Goal: Task Accomplishment & Management: Use online tool/utility

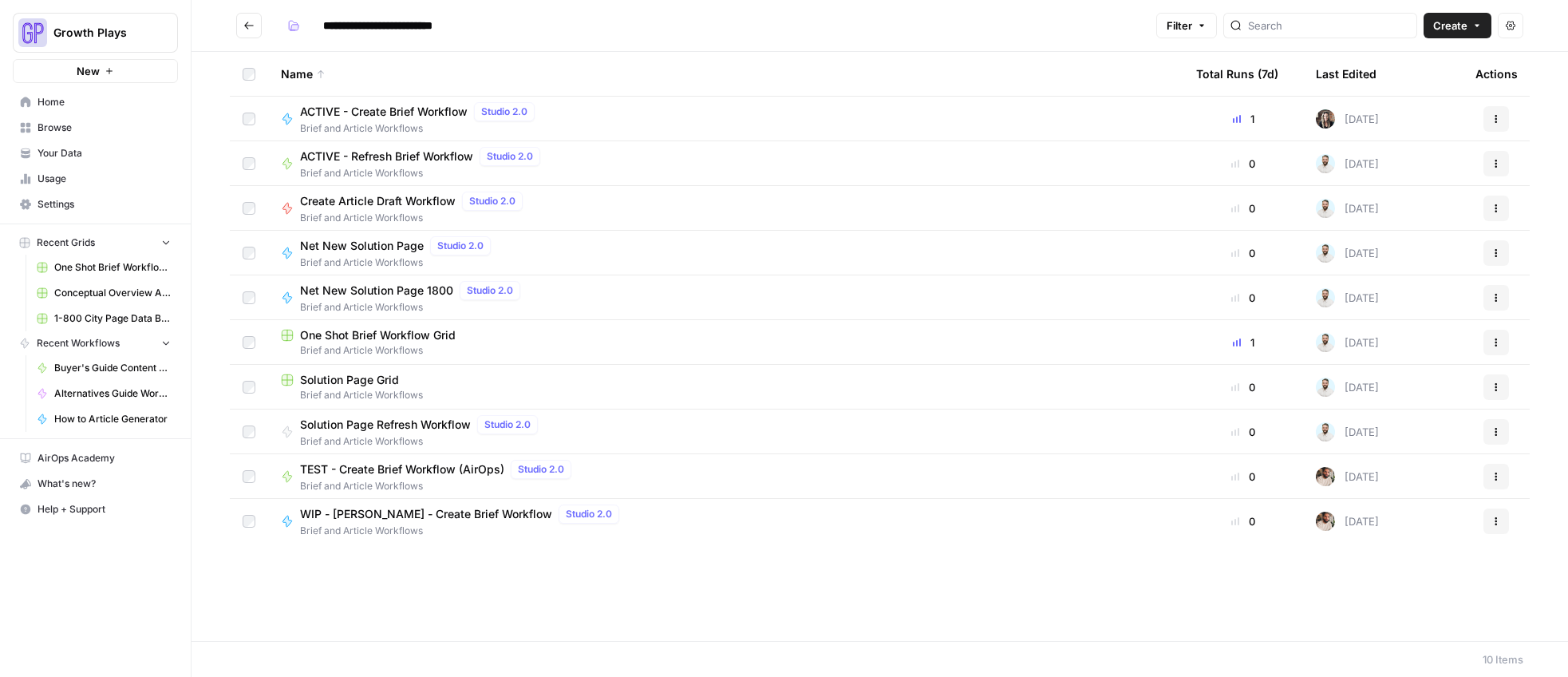
click at [69, 263] on span "One Shot Brief Workflow Grid" at bounding box center [112, 267] width 116 height 15
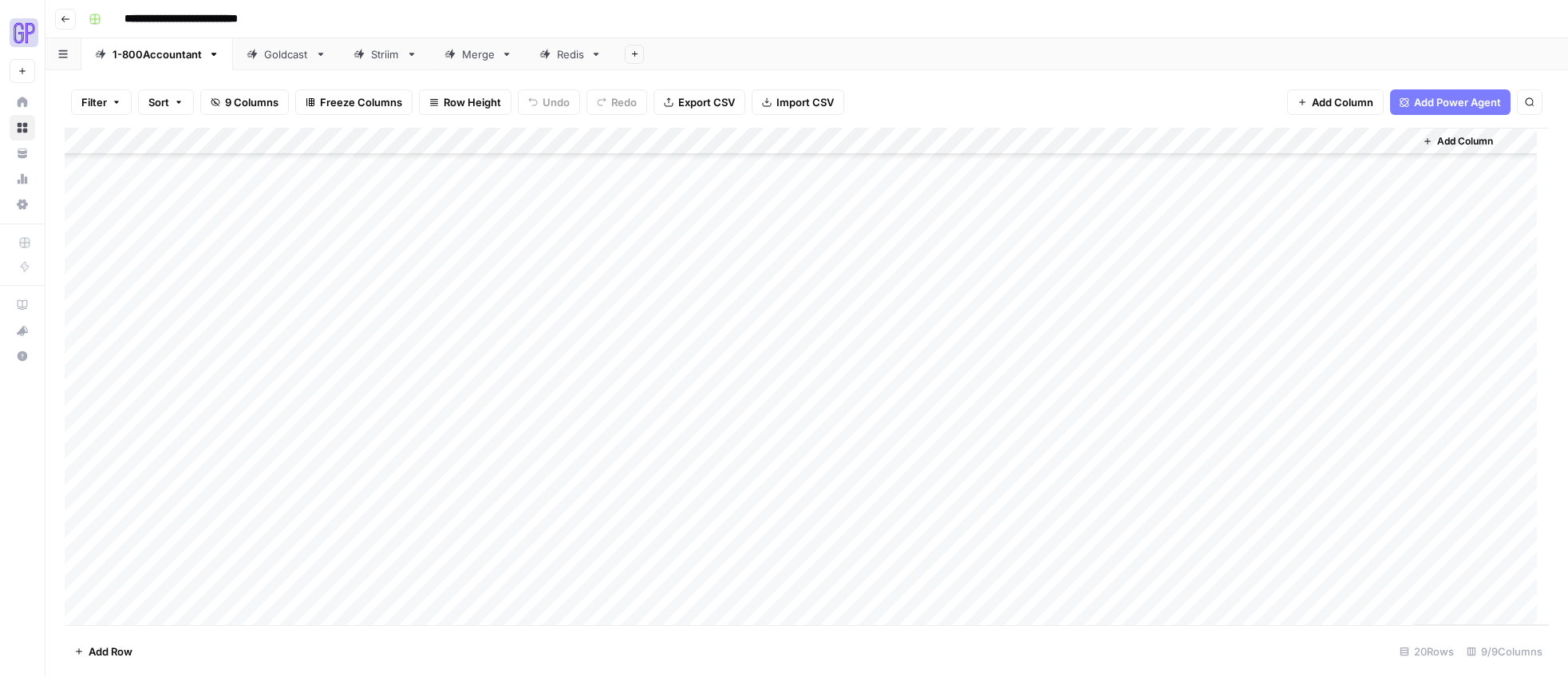
scroll to position [98, 0]
click at [657, 552] on div "Add Column" at bounding box center [806, 376] width 1484 height 497
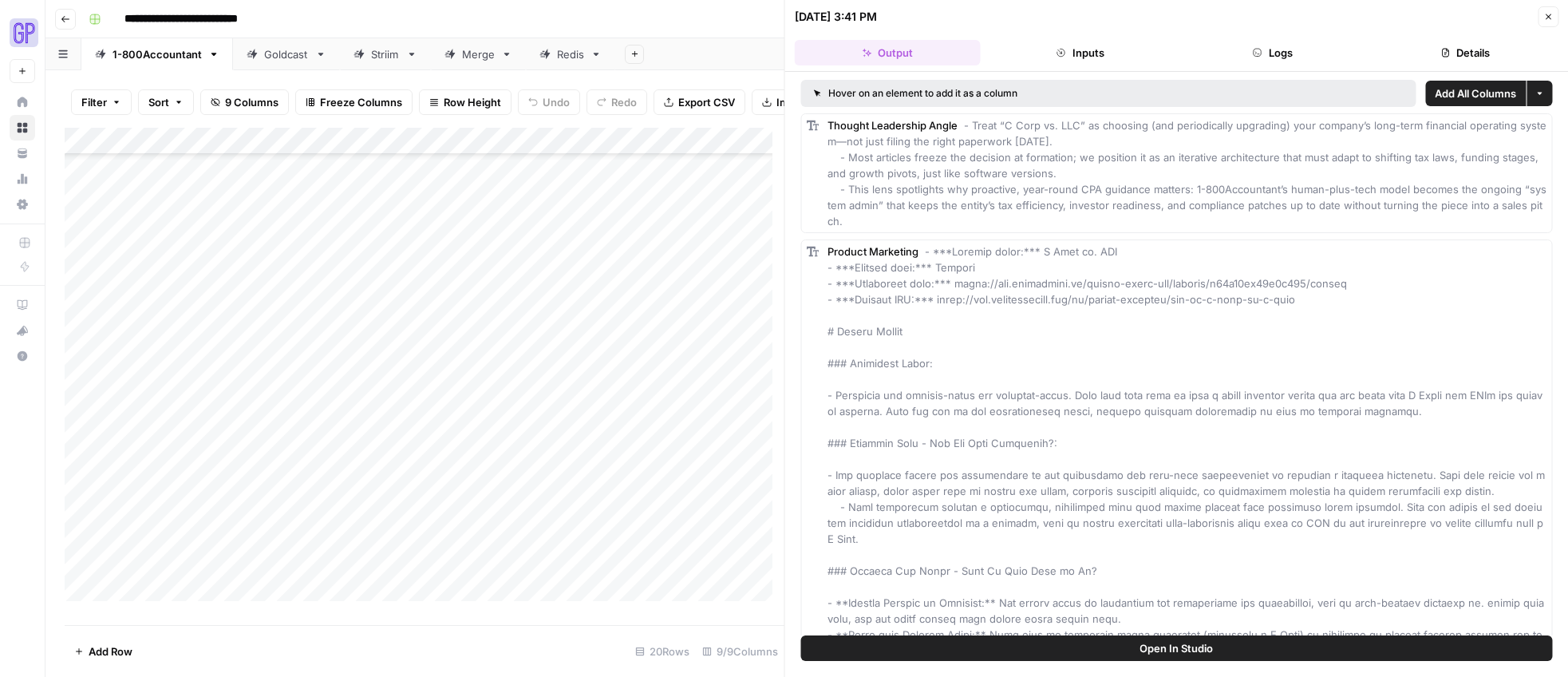
click at [887, 46] on button "Output" at bounding box center [888, 52] width 186 height 25
click at [1167, 648] on span "Open In Studio" at bounding box center [1176, 648] width 73 height 16
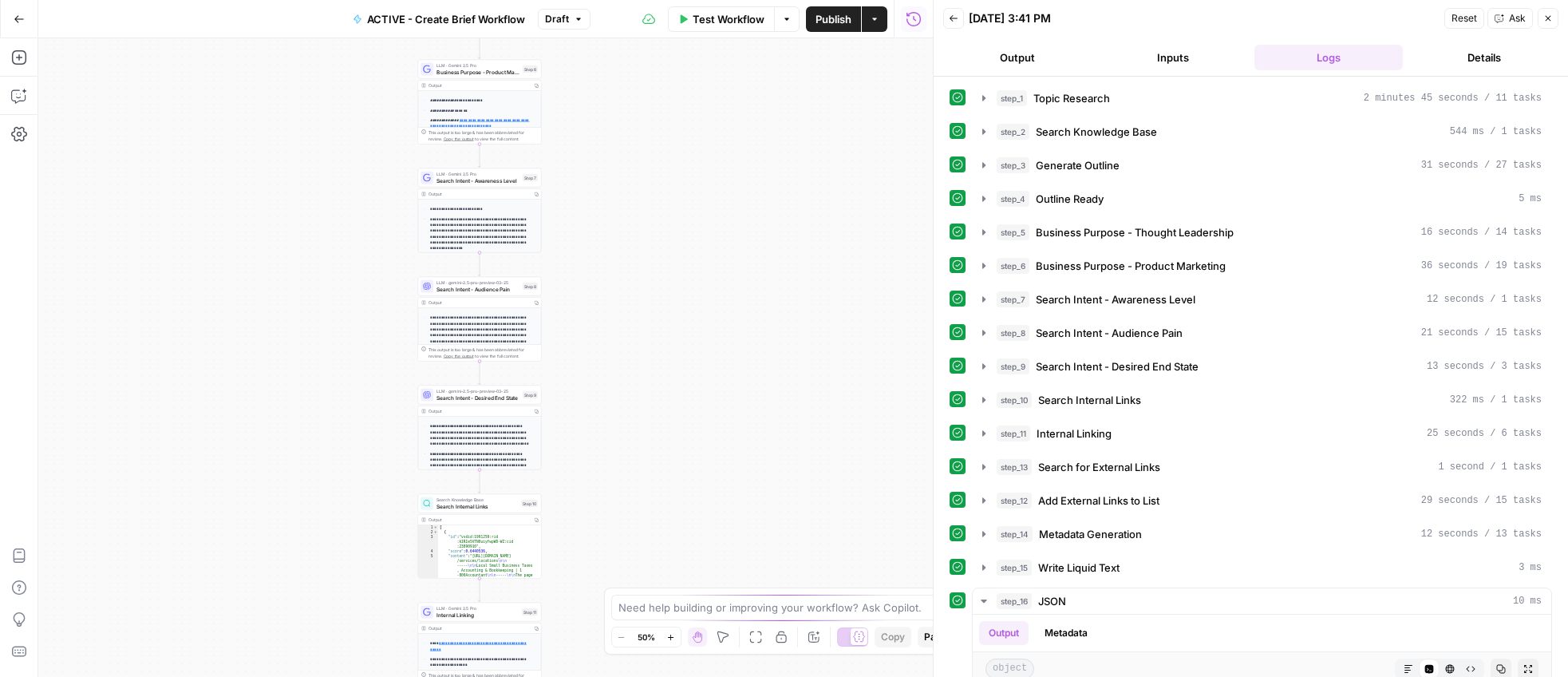
click at [1019, 63] on button "Output" at bounding box center [1017, 57] width 149 height 25
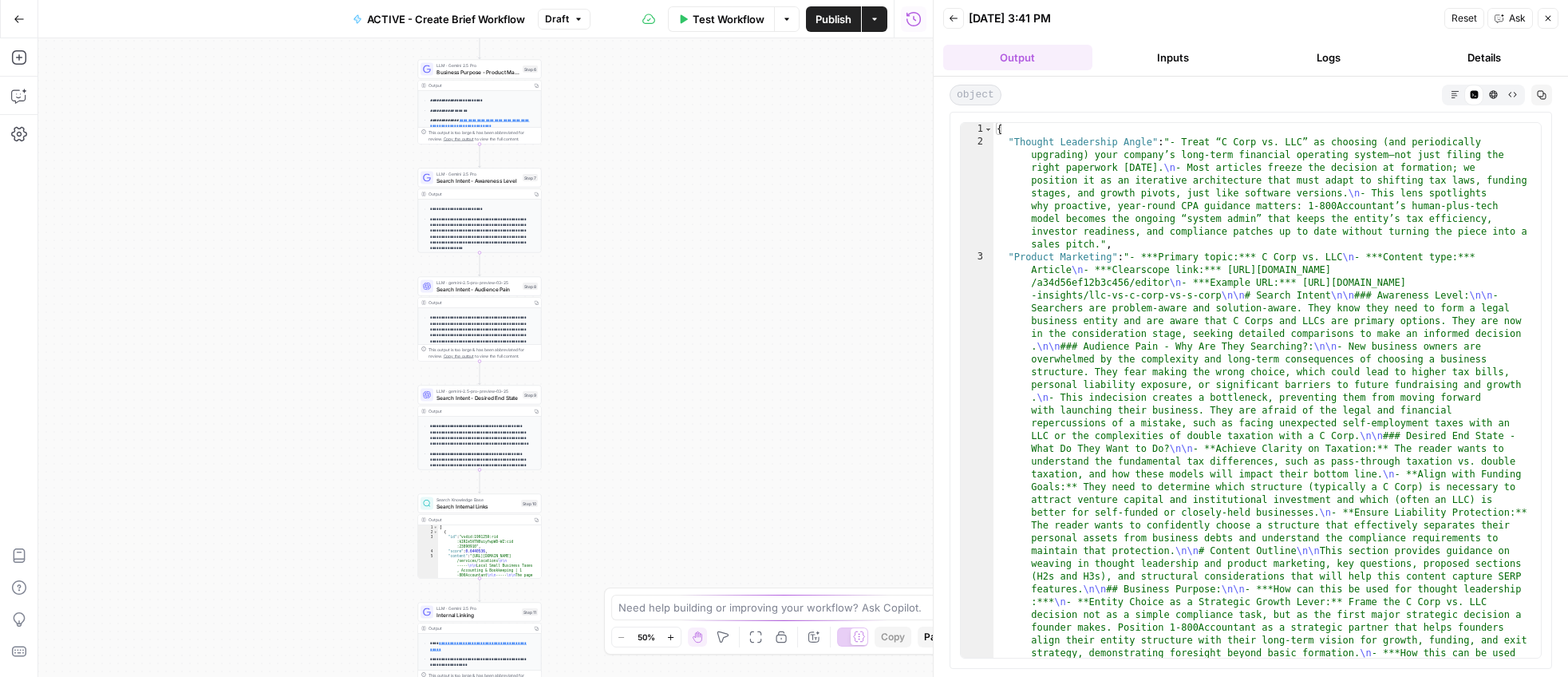
click at [1452, 92] on icon "button" at bounding box center [1455, 95] width 9 height 9
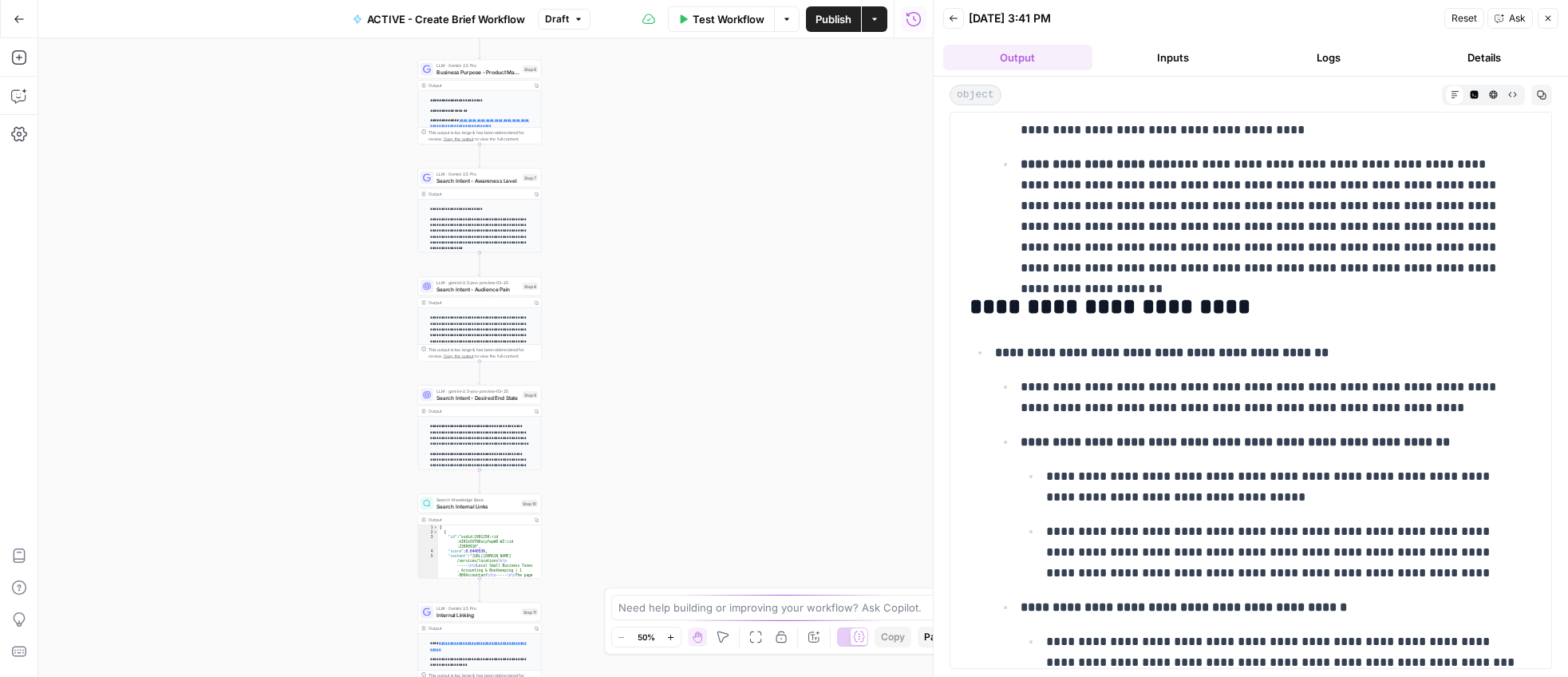
scroll to position [1774, 0]
